Goal: Task Accomplishment & Management: Use online tool/utility

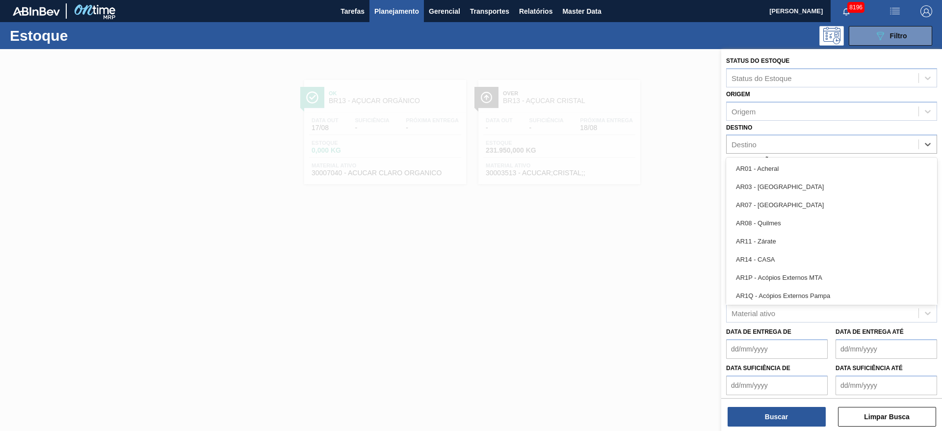
scroll to position [517, 0]
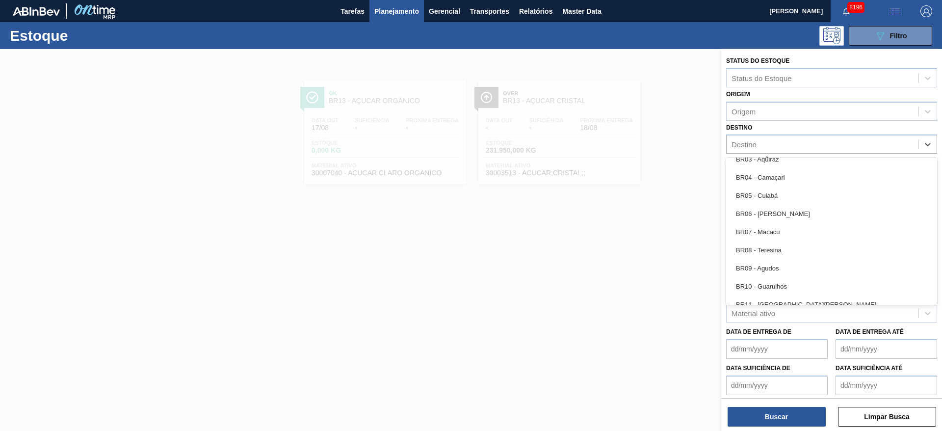
click at [777, 236] on div "BR07 - Macacu" at bounding box center [831, 232] width 211 height 18
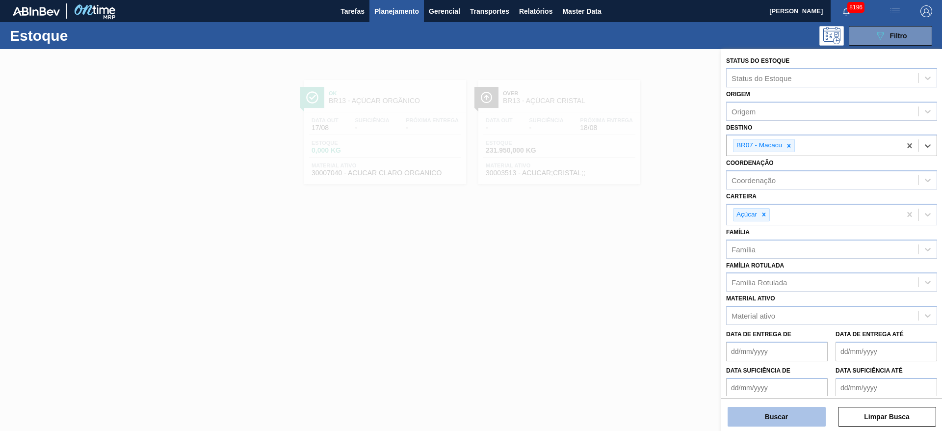
click at [752, 419] on button "Buscar" at bounding box center [776, 417] width 98 height 20
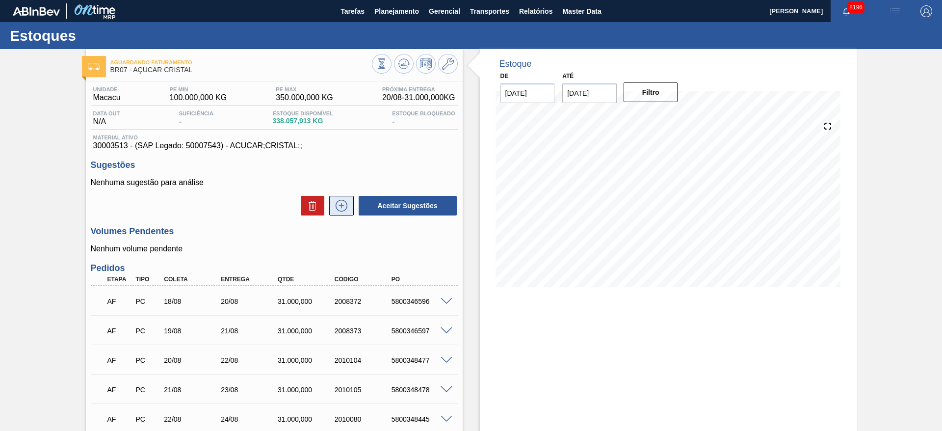
click at [343, 205] on icon at bounding box center [342, 206] width 16 height 12
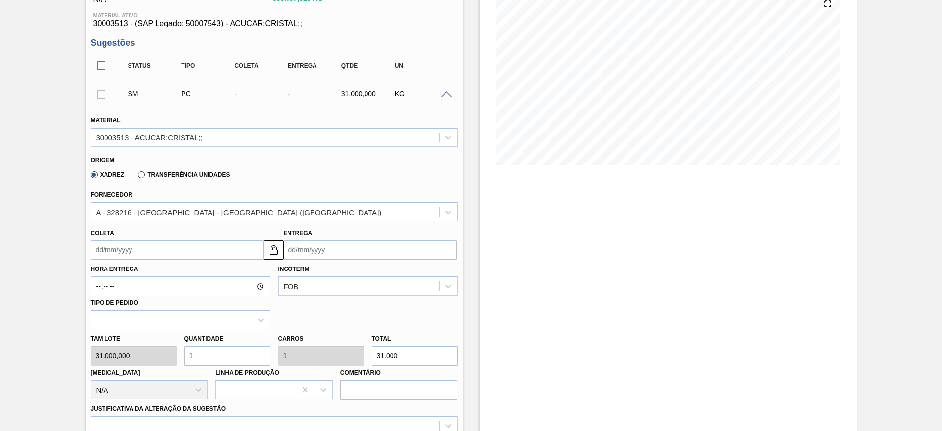
scroll to position [135, 0]
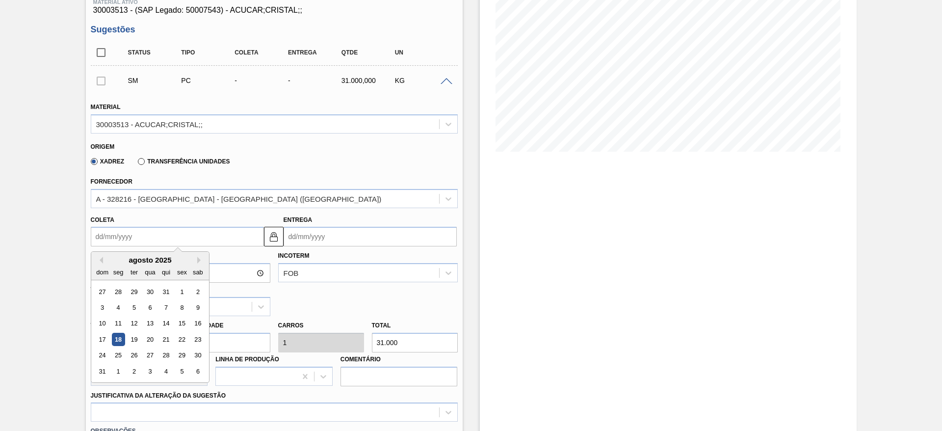
click at [110, 237] on input "Coleta" at bounding box center [177, 237] width 173 height 20
click at [113, 256] on div "agosto 2025" at bounding box center [150, 260] width 118 height 8
click at [139, 337] on div "19" at bounding box center [133, 339] width 13 height 13
type input "[DATE]"
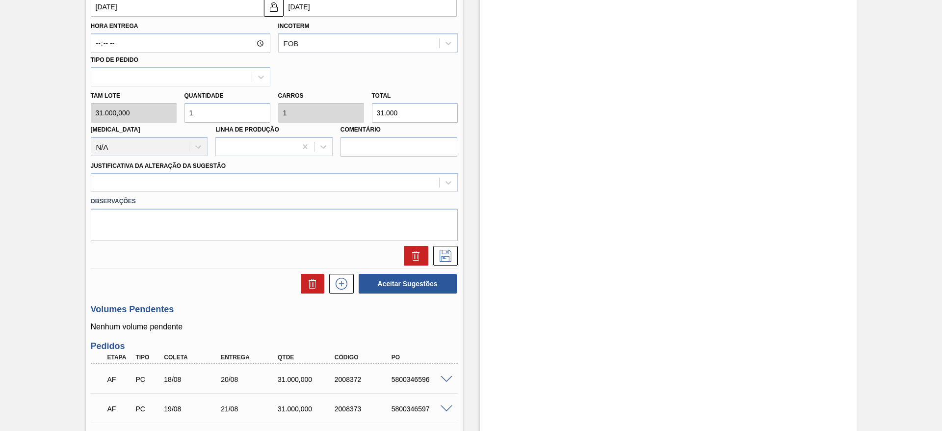
scroll to position [370, 0]
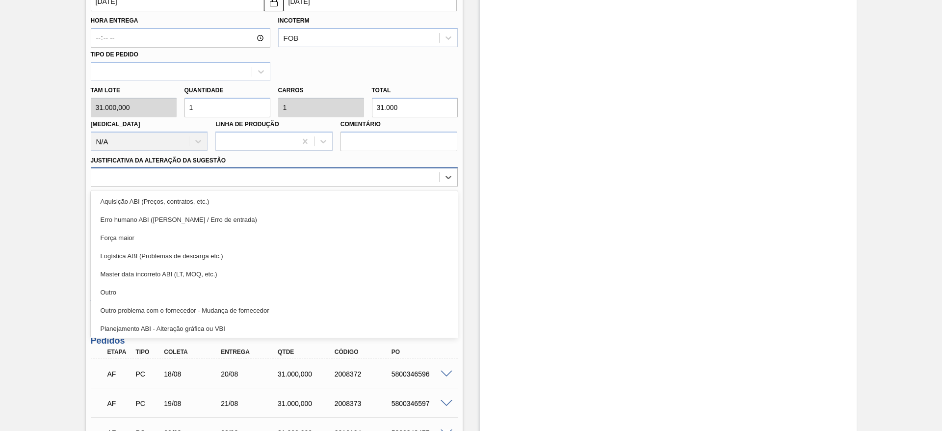
click at [297, 182] on div at bounding box center [265, 177] width 348 height 14
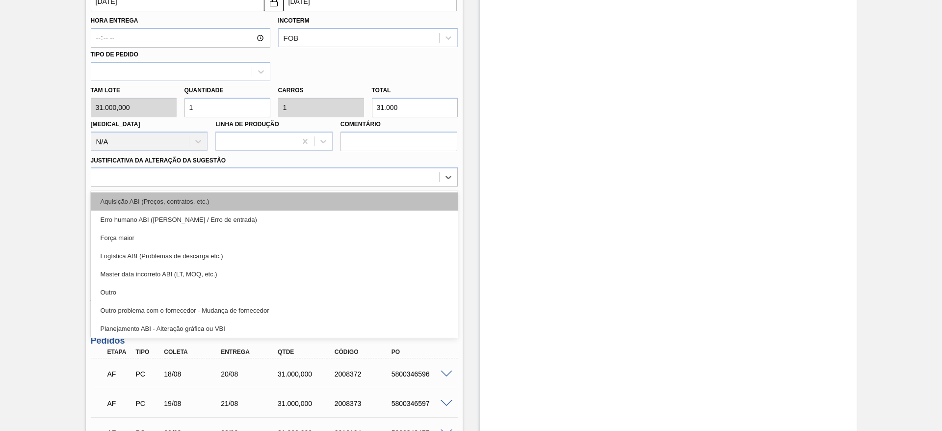
click at [288, 202] on div "Aquisição ABI (Preços, contratos, etc.)" at bounding box center [274, 201] width 367 height 18
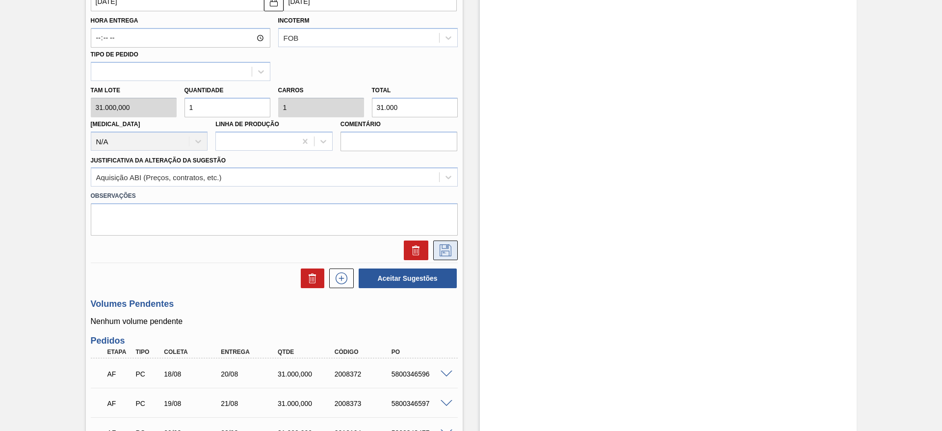
click at [449, 247] on icon at bounding box center [446, 250] width 16 height 12
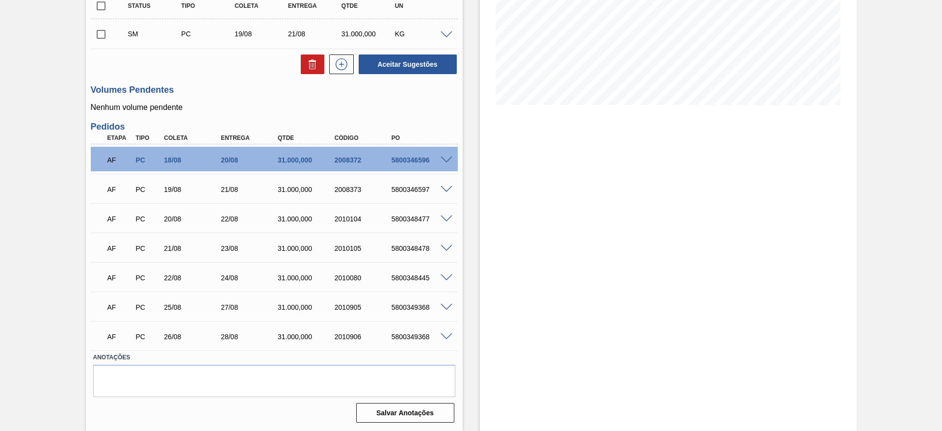
scroll to position [0, 0]
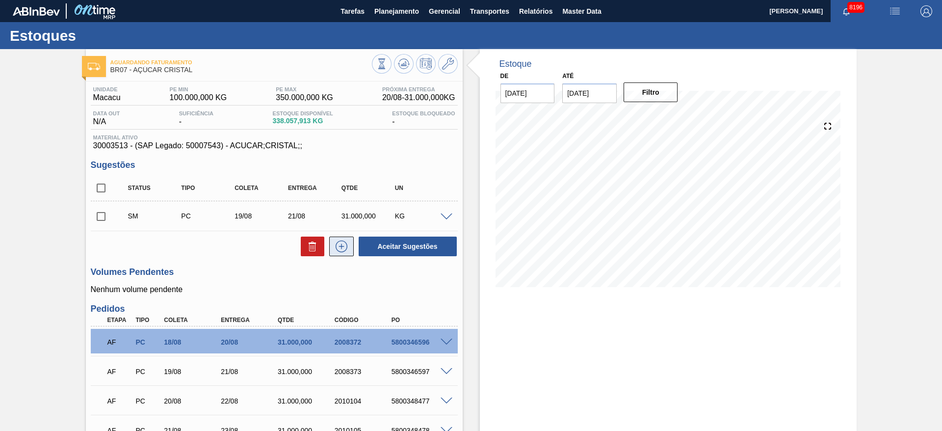
click at [351, 240] on button at bounding box center [341, 246] width 25 height 20
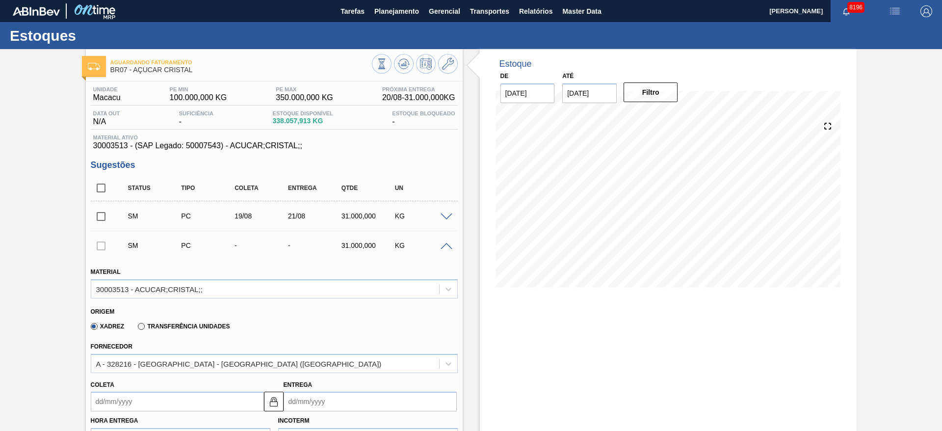
scroll to position [207, 0]
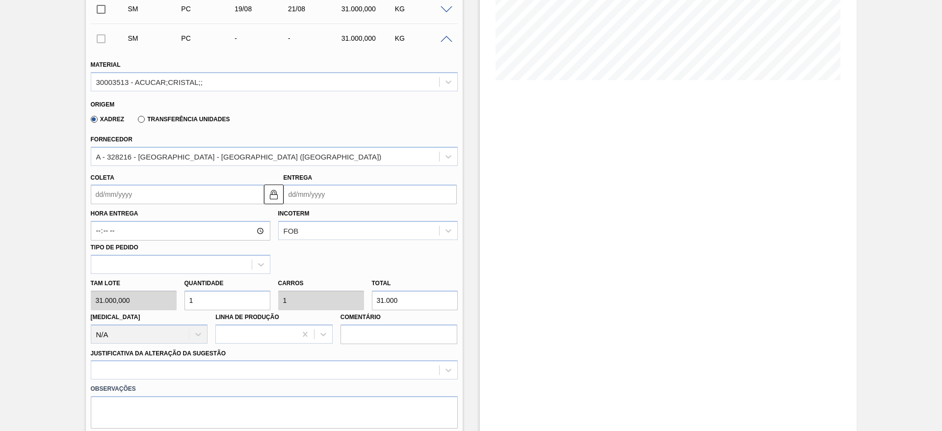
click at [109, 189] on input "Coleta" at bounding box center [177, 194] width 173 height 20
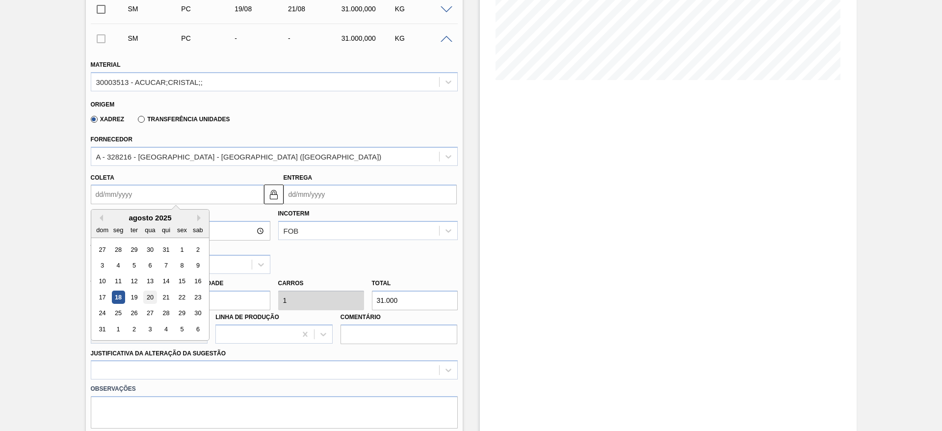
click at [143, 290] on div "20" at bounding box center [149, 296] width 13 height 13
type input "[DATE]"
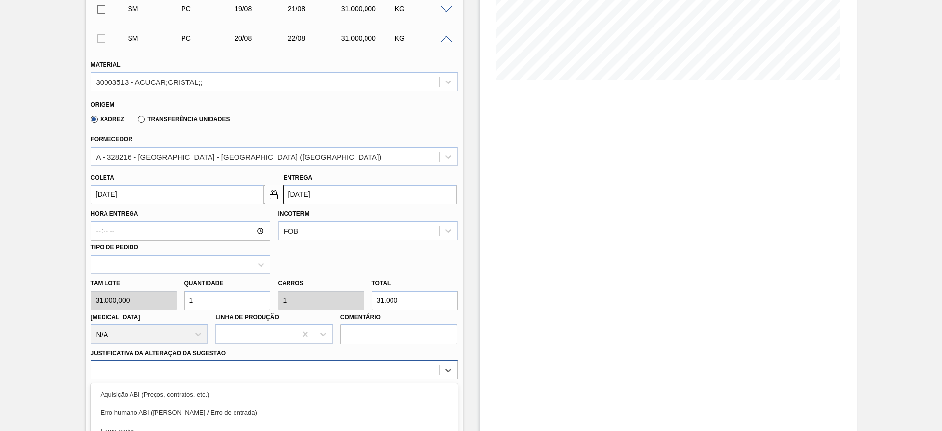
scroll to position [310, 0]
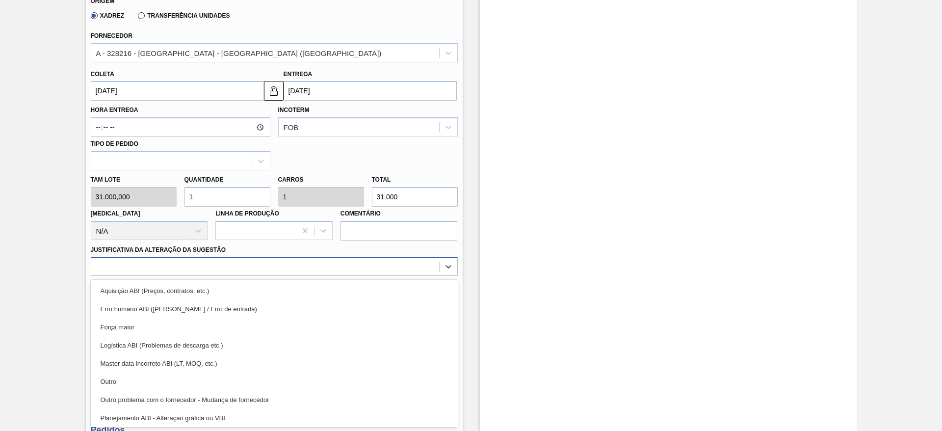
click at [364, 276] on div "option Aquisição ABI (Preços, contratos, etc.) focused, 1 of 18. 18 results ava…" at bounding box center [274, 266] width 367 height 19
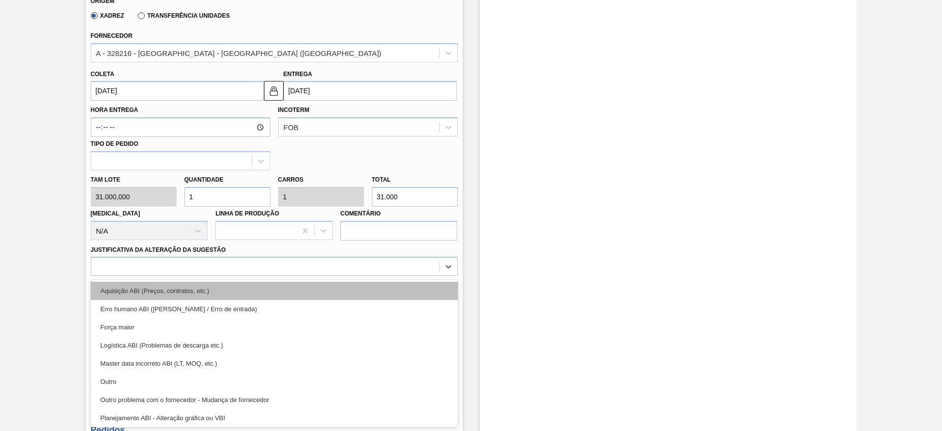
click at [385, 292] on div "Aquisição ABI (Preços, contratos, etc.)" at bounding box center [274, 291] width 367 height 18
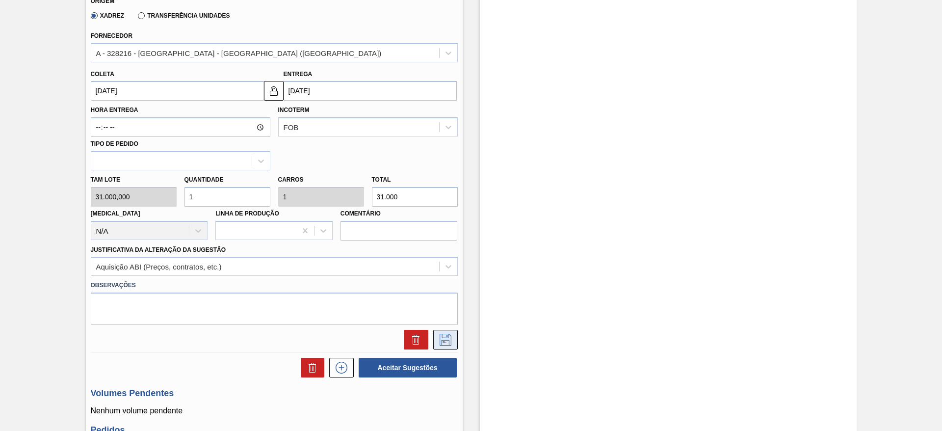
click at [445, 340] on icon at bounding box center [446, 340] width 16 height 12
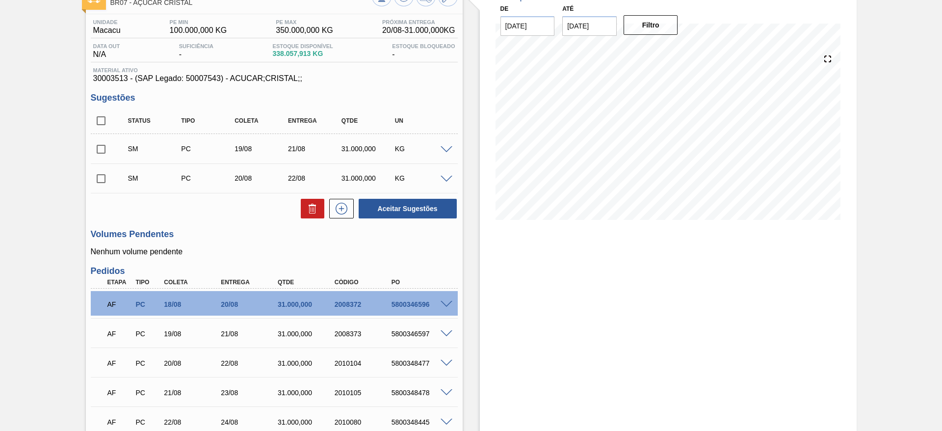
scroll to position [66, 0]
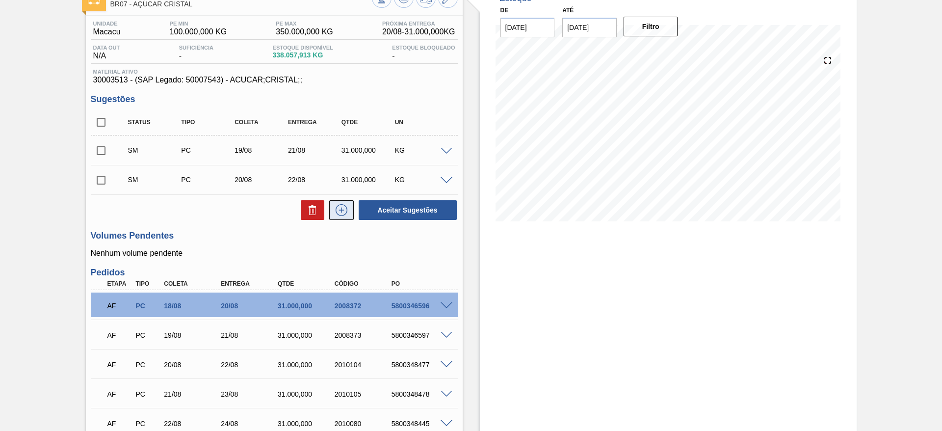
click at [347, 218] on button at bounding box center [341, 210] width 25 height 20
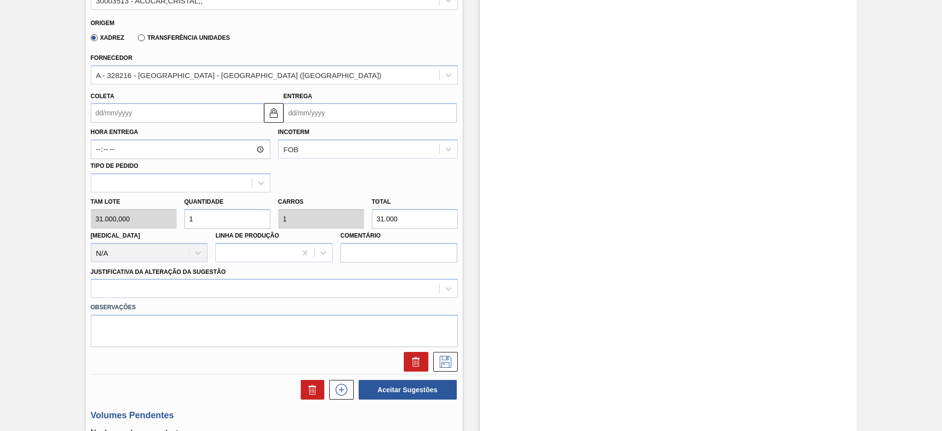
scroll to position [319, 0]
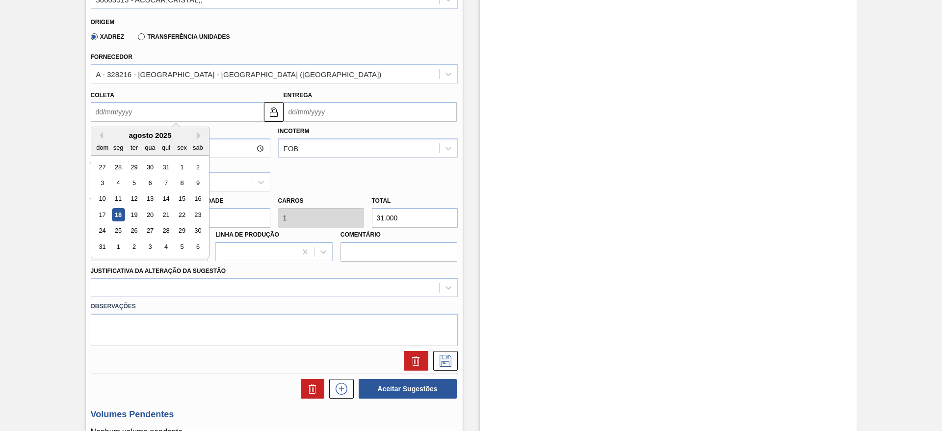
click at [111, 118] on input "Coleta" at bounding box center [177, 112] width 173 height 20
drag, startPoint x: 141, startPoint y: 132, endPoint x: 163, endPoint y: 217, distance: 88.0
click at [163, 217] on div "agosto 2025 dom seg ter qua qui sex sab 27 28 29 30 31 1 2 3 4 5 6 7 8 9 10 11 …" at bounding box center [150, 192] width 118 height 130
click at [163, 217] on div "21" at bounding box center [165, 214] width 13 height 13
type input "[DATE]"
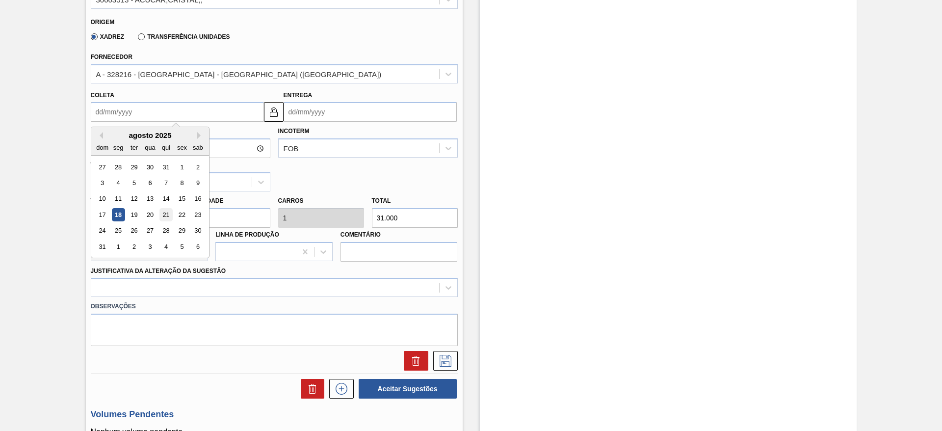
type input "[DATE]"
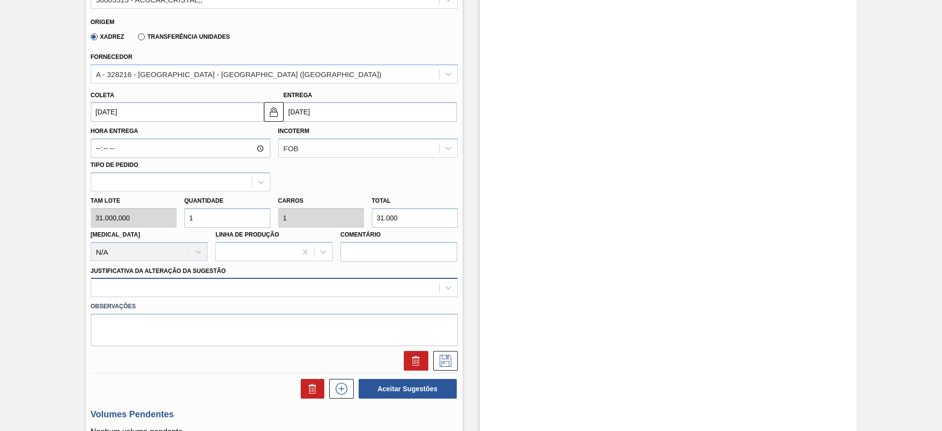
scroll to position [340, 0]
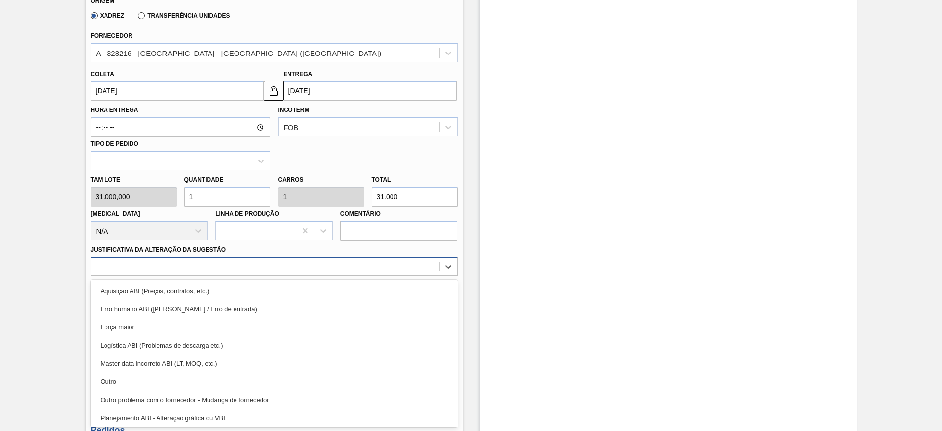
click at [290, 276] on div "option Aquisição ABI (Preços, contratos, etc.) focused, 1 of 18. 18 results ava…" at bounding box center [274, 266] width 367 height 19
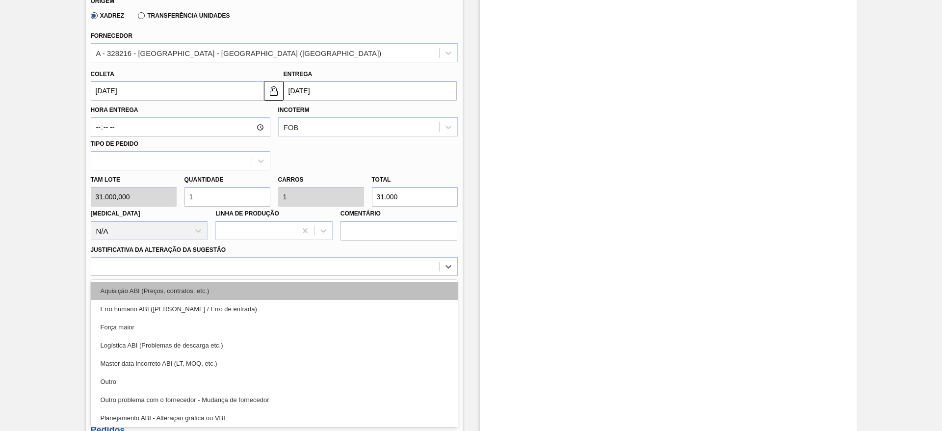
click at [304, 287] on div "Aquisição ABI (Preços, contratos, etc.)" at bounding box center [274, 291] width 367 height 18
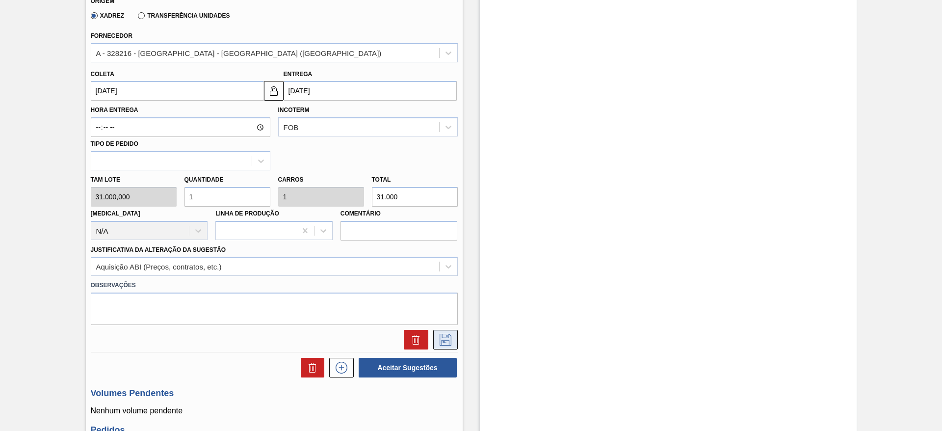
click at [451, 343] on icon at bounding box center [446, 340] width 16 height 12
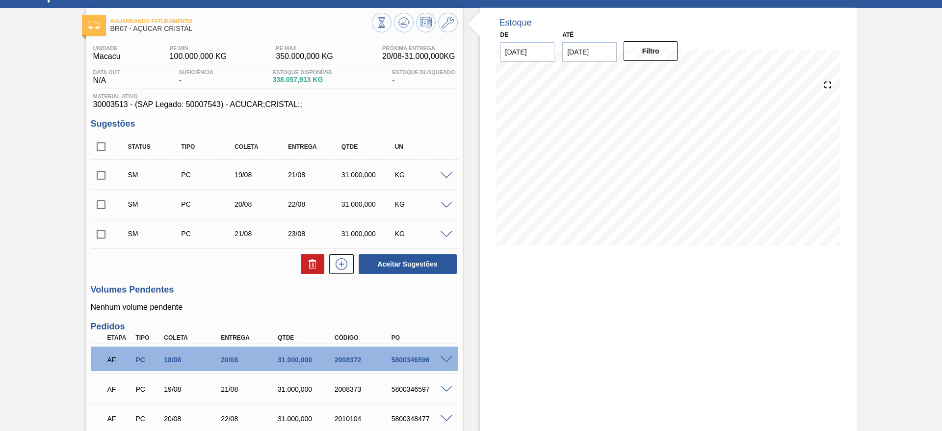
scroll to position [41, 0]
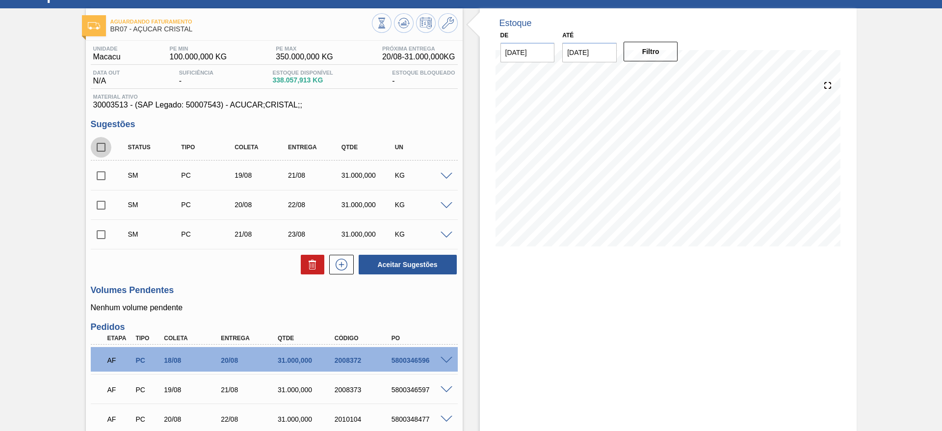
click at [105, 151] on input "checkbox" at bounding box center [101, 147] width 21 height 21
checkbox input "true"
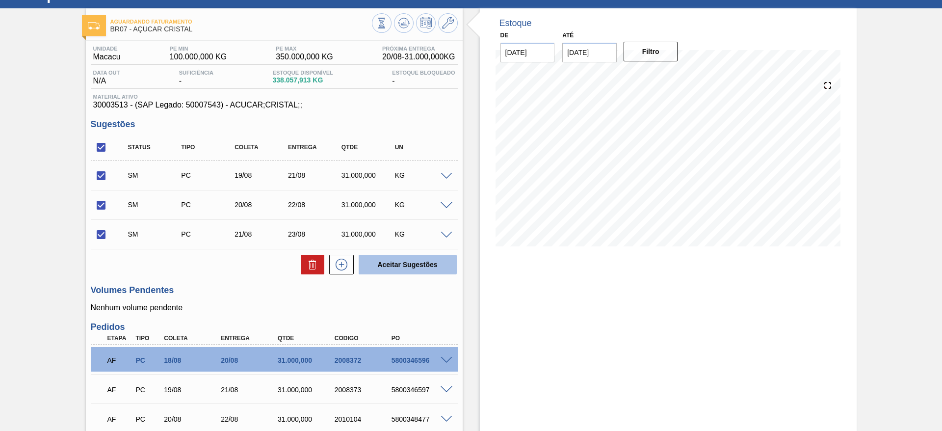
click at [388, 262] on button "Aceitar Sugestões" at bounding box center [408, 265] width 98 height 20
checkbox input "false"
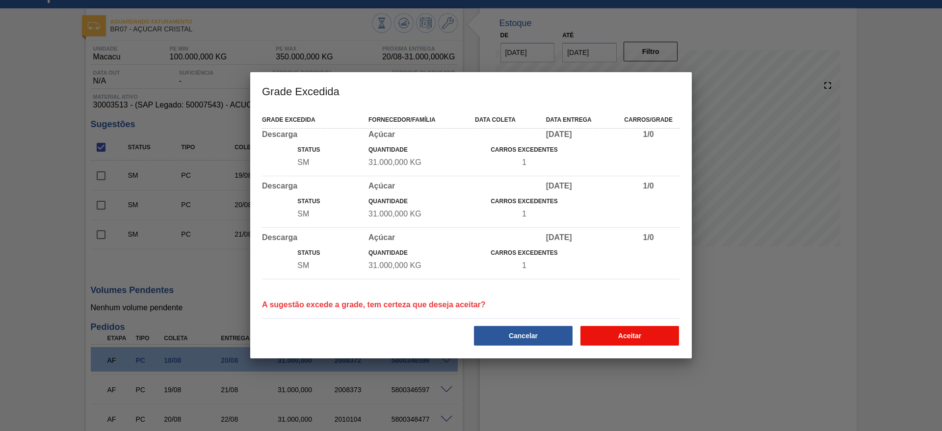
click at [614, 328] on button "Aceitar" at bounding box center [629, 336] width 99 height 20
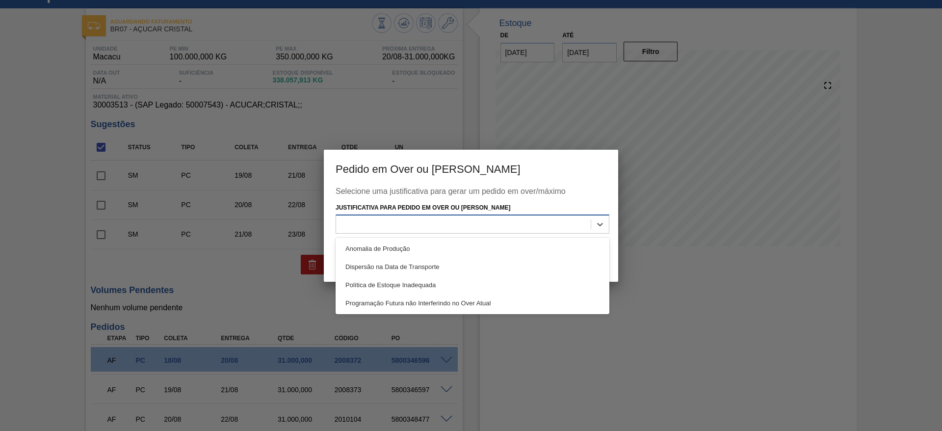
click at [515, 221] on div at bounding box center [463, 224] width 255 height 14
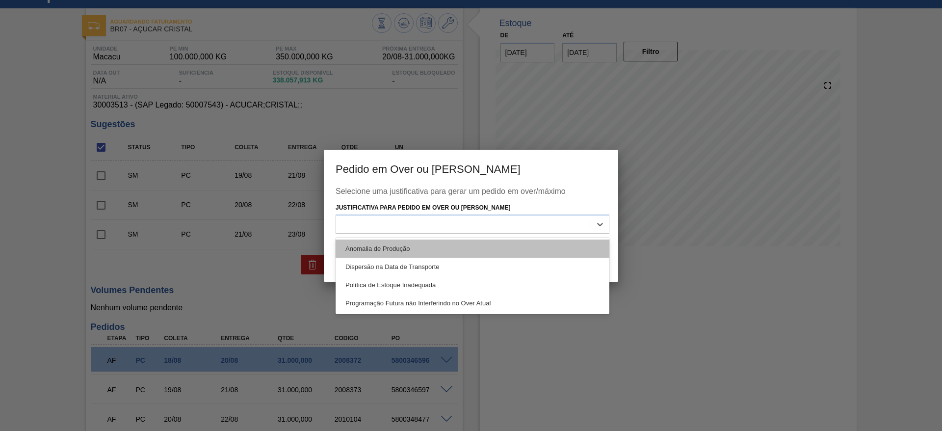
click at [516, 244] on div "Anomalia de Produção" at bounding box center [473, 248] width 274 height 18
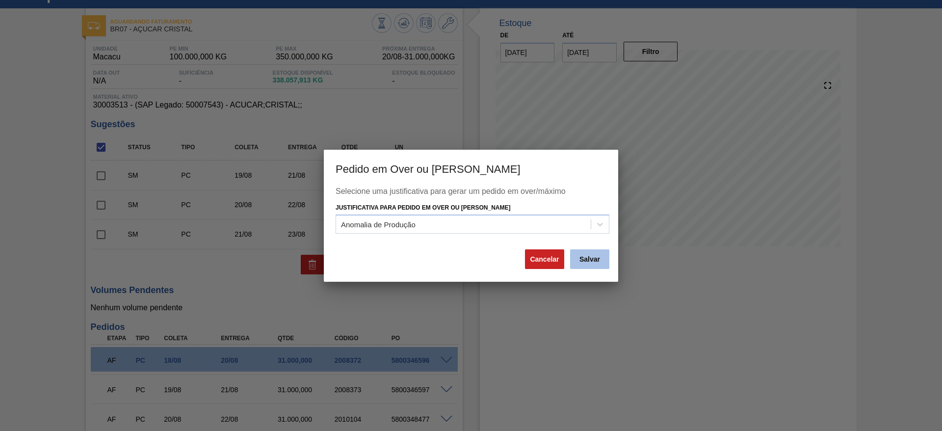
click at [600, 268] on button "Salvar" at bounding box center [589, 259] width 39 height 20
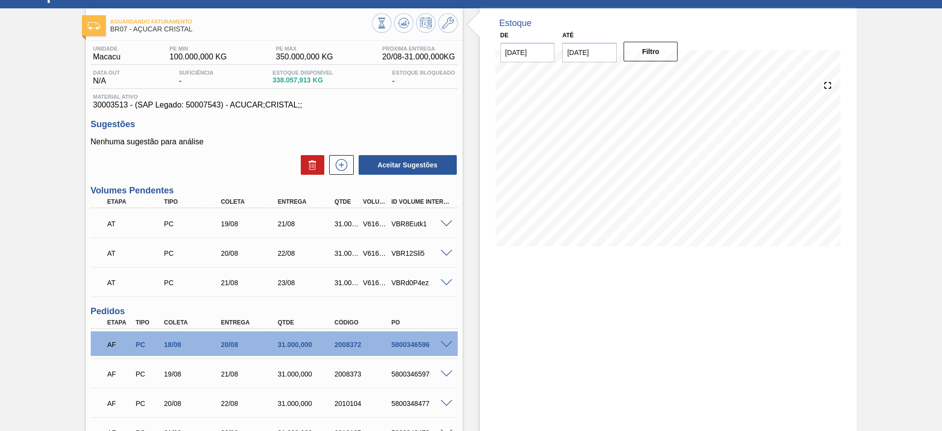
click at [364, 224] on div "V616713" at bounding box center [375, 224] width 29 height 8
copy div "V616713"
click at [364, 224] on div "V616713" at bounding box center [375, 224] width 29 height 8
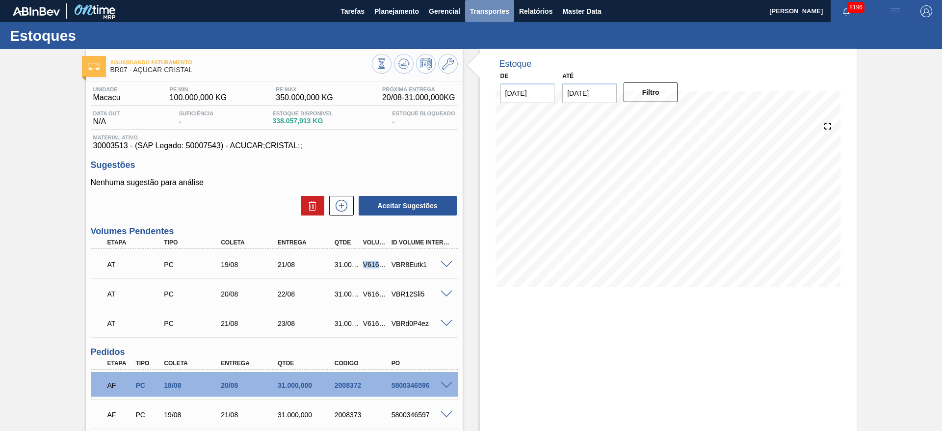
click at [481, 16] on span "Transportes" at bounding box center [489, 11] width 39 height 12
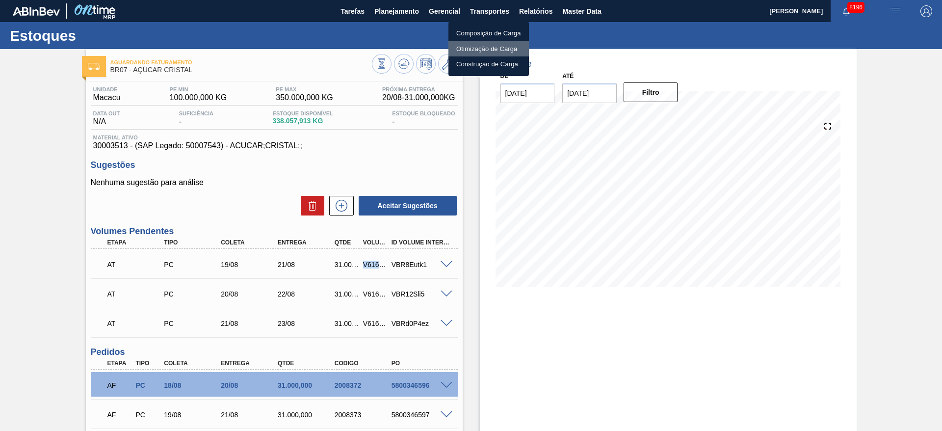
click at [467, 46] on li "Otimização de Carga" at bounding box center [488, 49] width 80 height 16
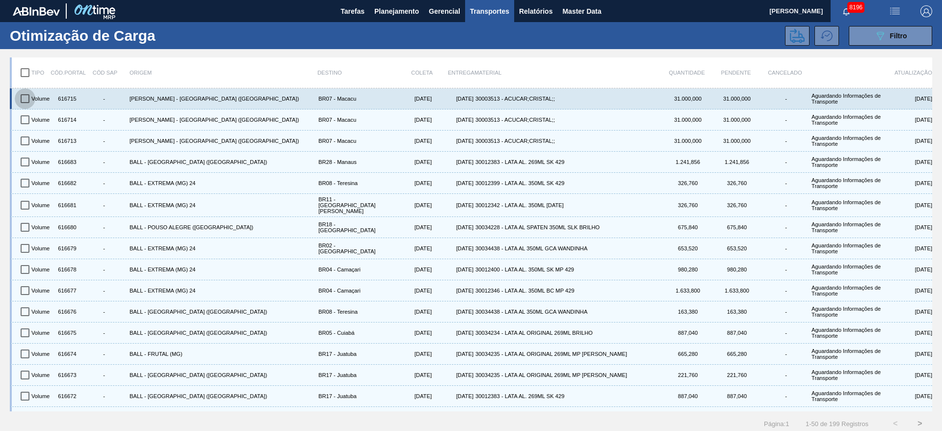
click at [22, 103] on input "checkbox" at bounding box center [25, 98] width 21 height 21
checkbox input "true"
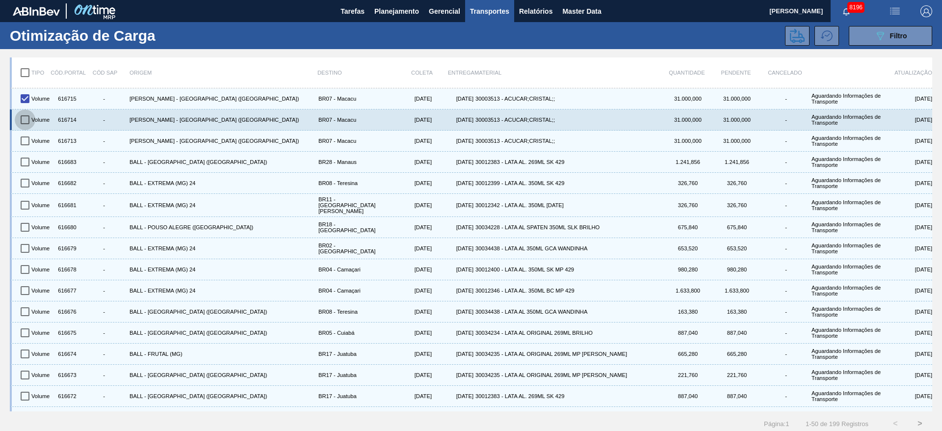
click at [22, 114] on input "checkbox" at bounding box center [25, 119] width 21 height 21
checkbox input "true"
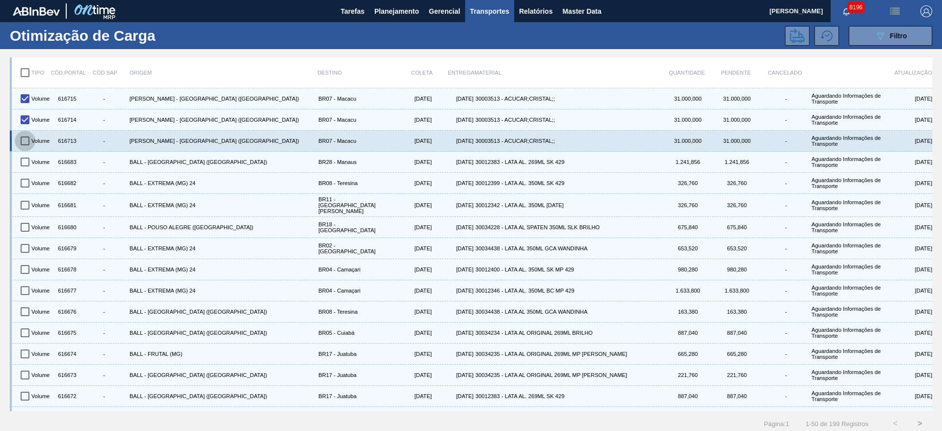
click at [22, 139] on input "checkbox" at bounding box center [25, 140] width 21 height 21
checkbox input "true"
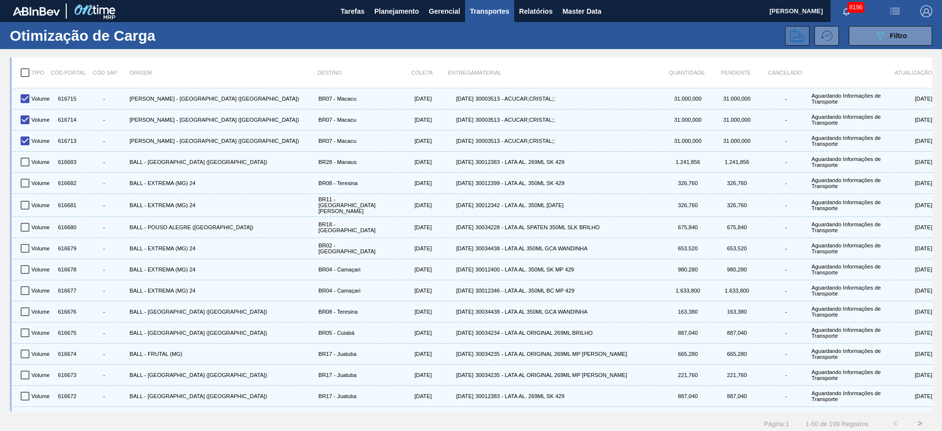
click at [793, 44] on button at bounding box center [797, 36] width 25 height 20
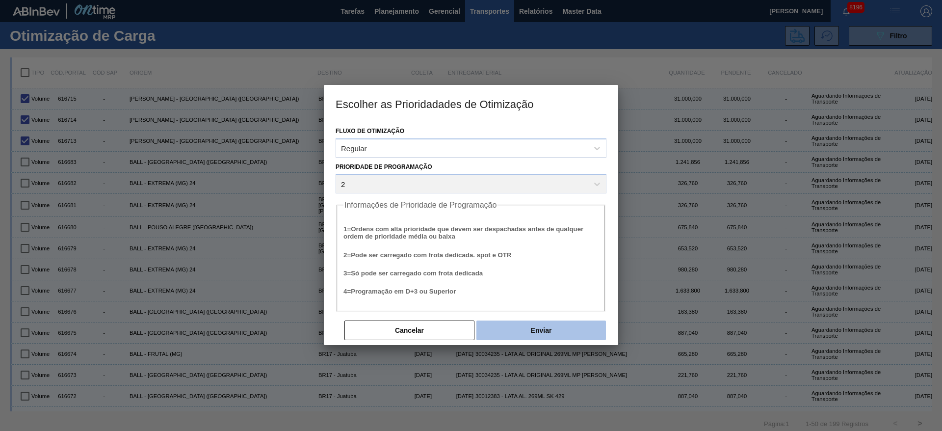
click at [547, 330] on button "Enviar" at bounding box center [540, 330] width 129 height 20
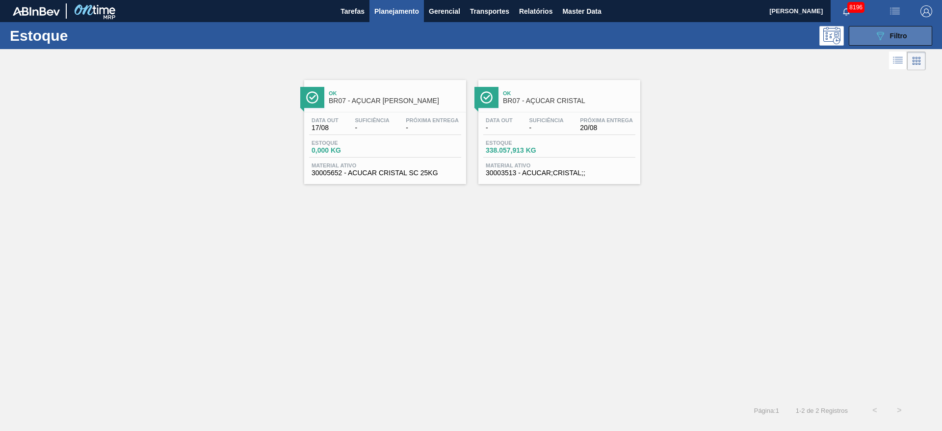
click at [890, 34] on span "Filtro" at bounding box center [898, 36] width 17 height 8
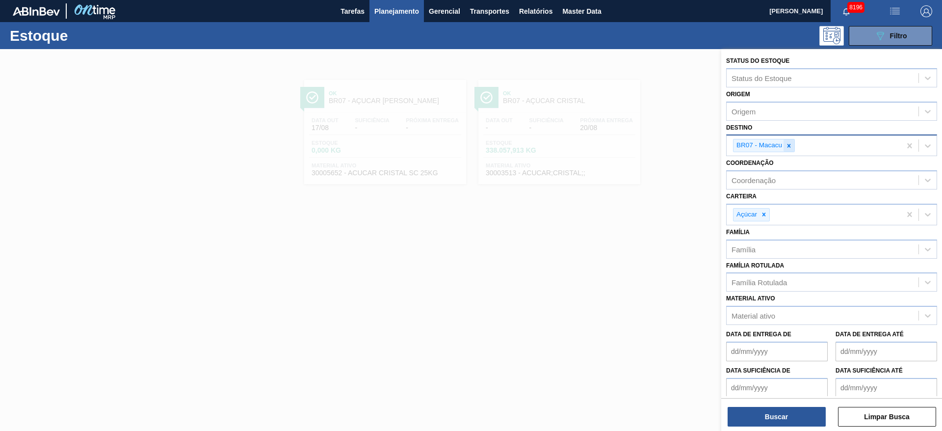
click at [783, 142] on div at bounding box center [788, 145] width 11 height 12
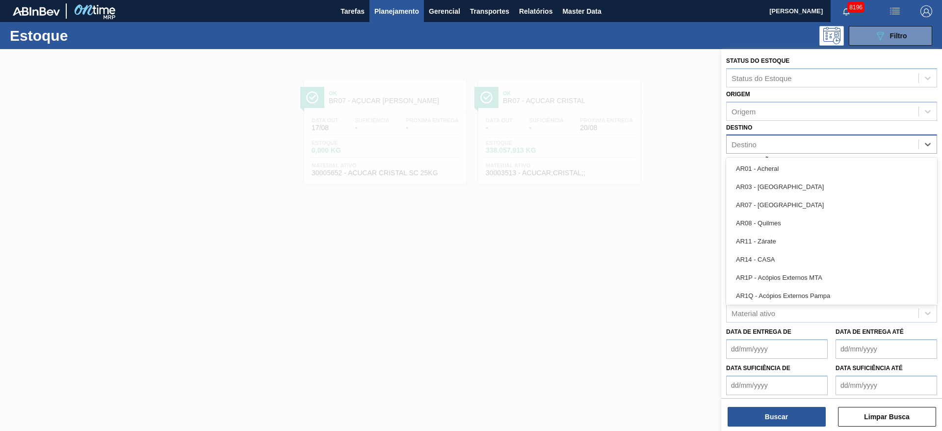
click at [783, 142] on div "Destino" at bounding box center [822, 144] width 192 height 14
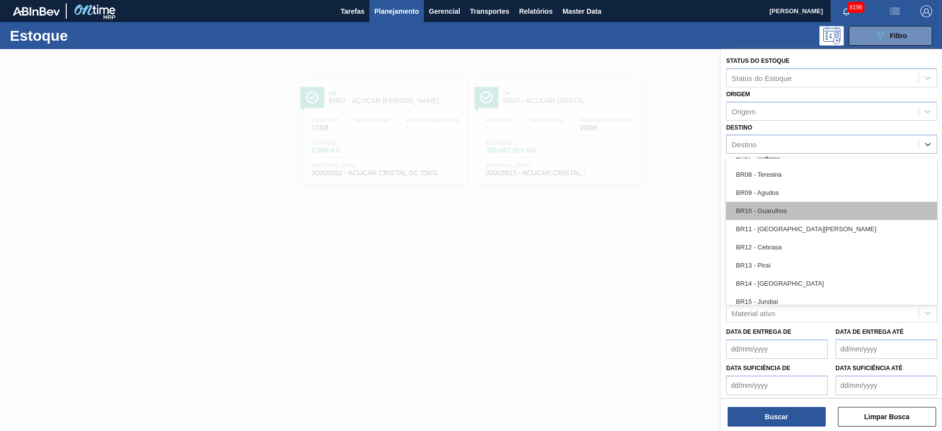
scroll to position [608, 0]
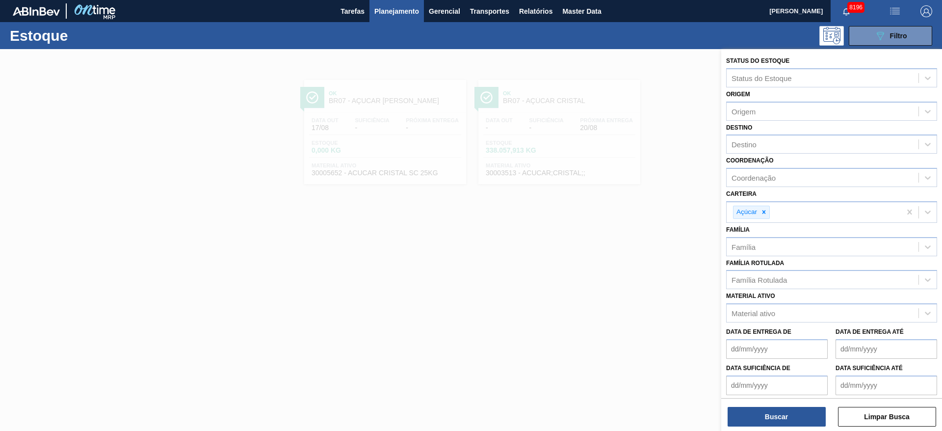
click at [687, 298] on div at bounding box center [471, 264] width 942 height 431
